Goal: Find specific page/section: Find specific page/section

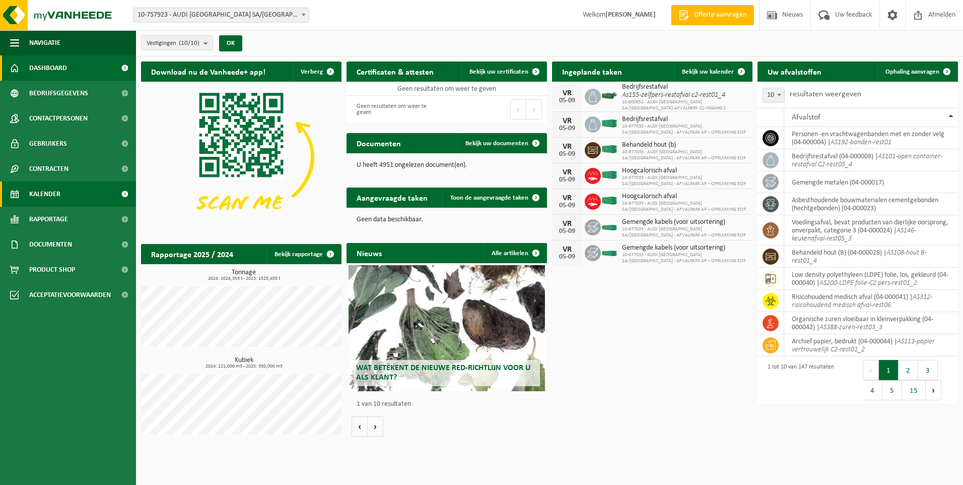
click at [50, 193] on span "Kalender" at bounding box center [44, 193] width 31 height 25
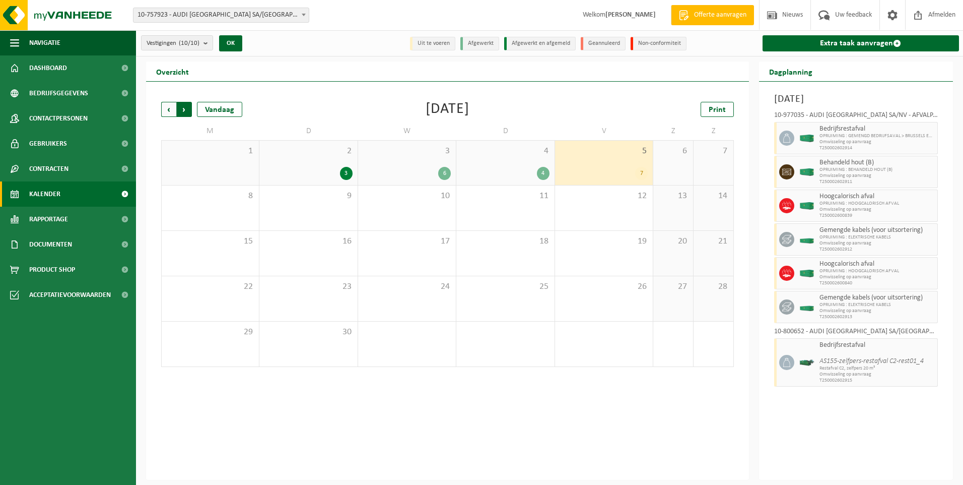
click at [172, 104] on span "Vorige" at bounding box center [168, 109] width 15 height 15
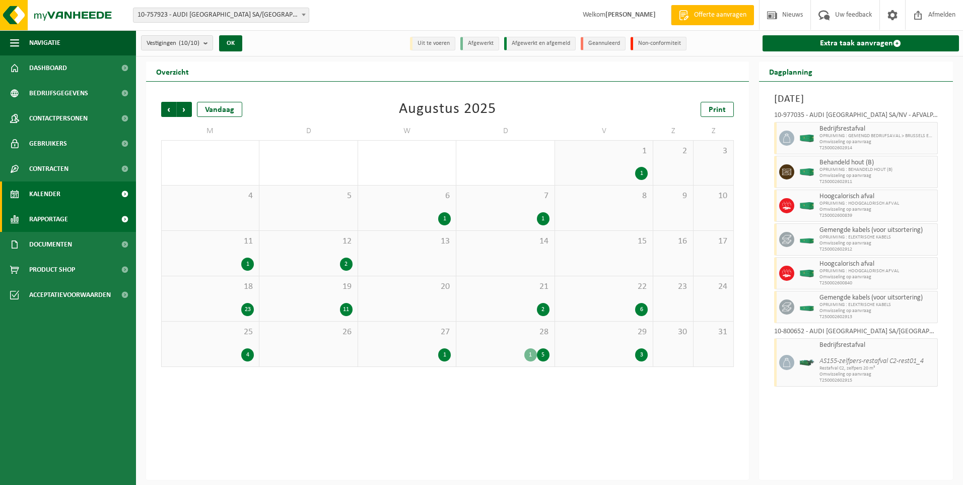
click at [47, 222] on span "Rapportage" at bounding box center [48, 219] width 39 height 25
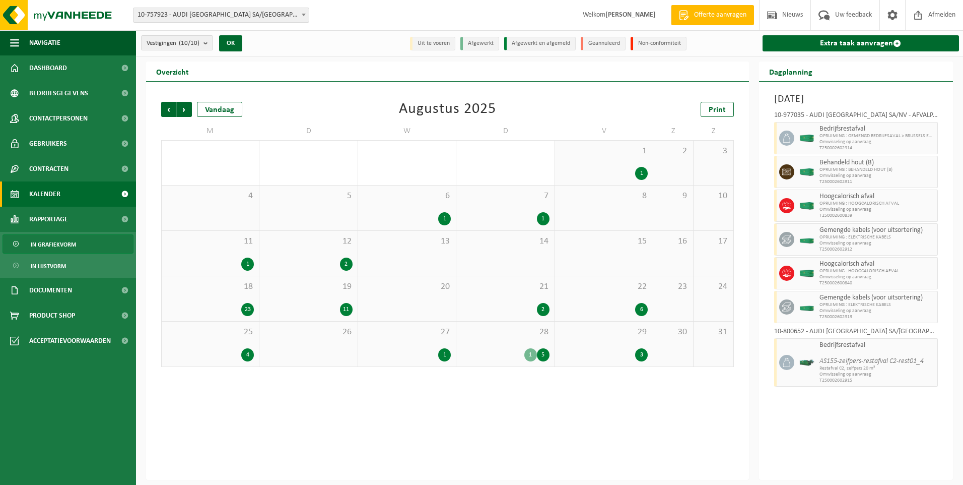
click at [62, 244] on span "In grafiekvorm" at bounding box center [53, 244] width 45 height 19
